Goal: Register for event/course

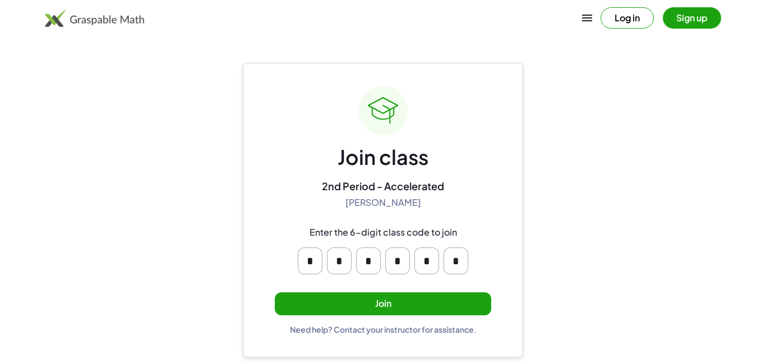
click at [254, 13] on div "Log in Sign up" at bounding box center [383, 17] width 766 height 27
click at [124, 154] on main "Join class 2nd Period - Accelerated [PERSON_NAME] Enter the 6-digit class code …" at bounding box center [383, 181] width 766 height 363
click at [394, 300] on button "Join" at bounding box center [383, 303] width 216 height 23
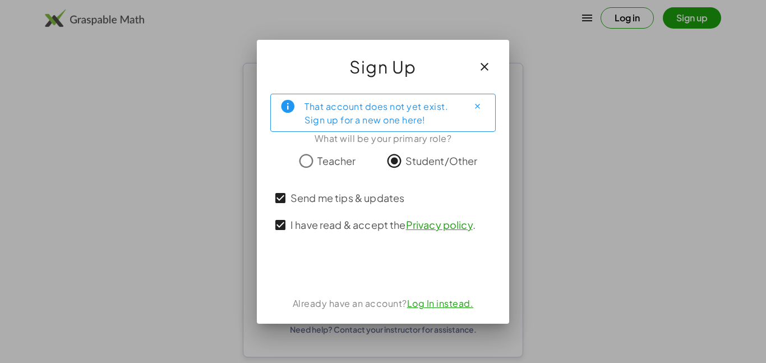
click at [324, 195] on span "Send me tips & updates" at bounding box center [347, 197] width 114 height 15
click at [293, 223] on span "I have read & accept the Privacy policy ." at bounding box center [382, 224] width 185 height 15
